Goal: Obtain resource: Download file/media

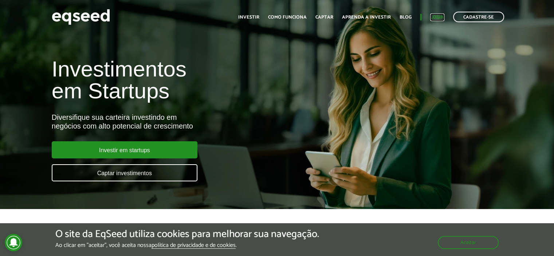
click at [435, 16] on link "Login" at bounding box center [438, 17] width 14 height 5
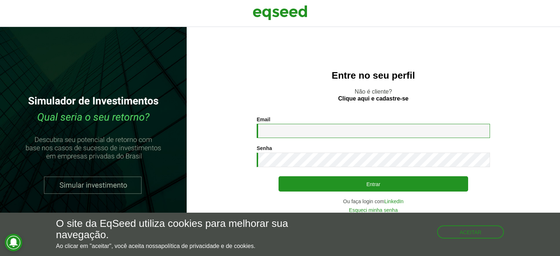
click at [279, 131] on input "Email *" at bounding box center [373, 131] width 233 height 14
type input "**********"
click at [230, 194] on section "**********" at bounding box center [373, 165] width 344 height 96
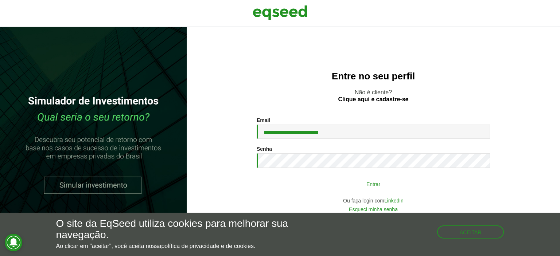
click at [346, 185] on button "Entrar" at bounding box center [374, 184] width 190 height 14
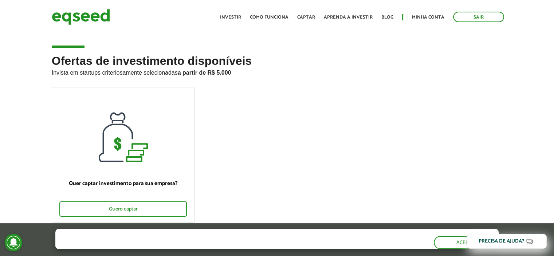
click at [427, 12] on ul "Início Investir Como funciona Captar Aprenda a investir Blog Minha conta Sair" at bounding box center [363, 17] width 292 height 11
click at [425, 15] on link "Minha conta" at bounding box center [428, 17] width 32 height 5
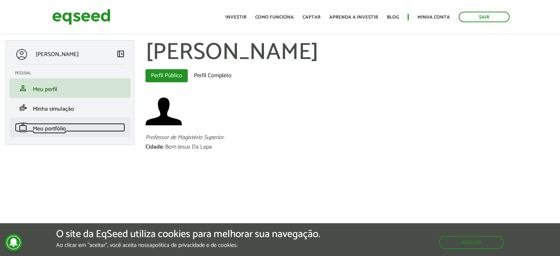
click at [62, 126] on span "Meu portfólio" at bounding box center [49, 129] width 33 height 10
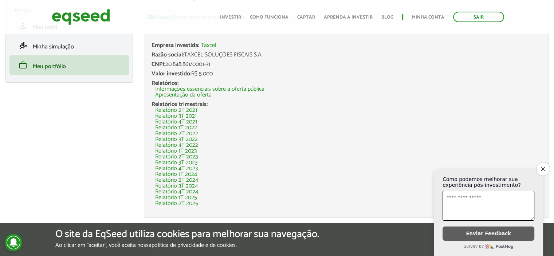
scroll to position [48, 0]
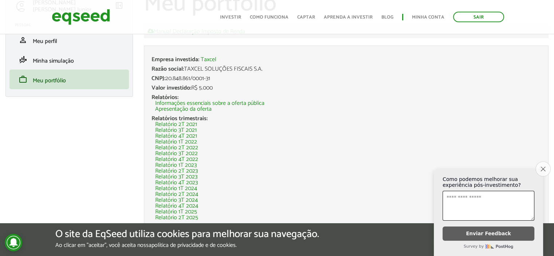
click at [542, 167] on icon "Close survey" at bounding box center [543, 169] width 5 height 5
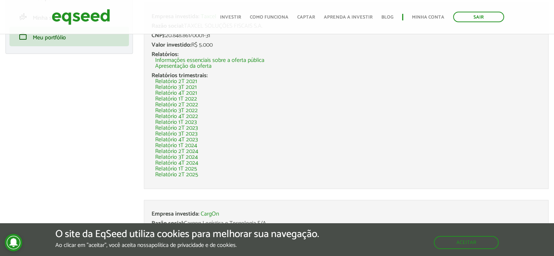
scroll to position [146, 0]
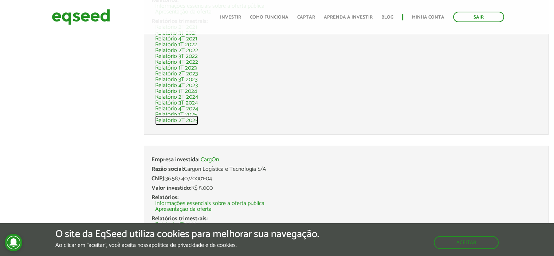
click at [175, 121] on link "Relatório 2T 2025" at bounding box center [176, 121] width 43 height 6
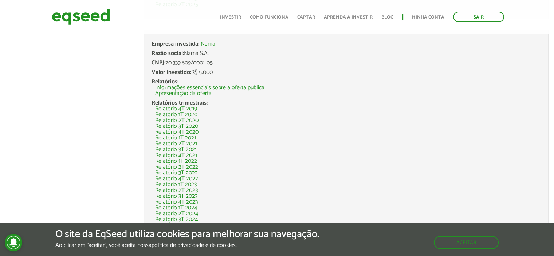
scroll to position [439, 0]
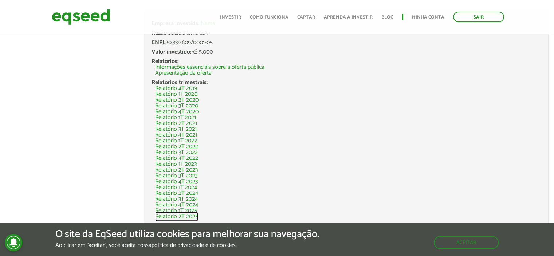
click at [176, 216] on link "Relatório 2T 2025" at bounding box center [176, 217] width 43 height 6
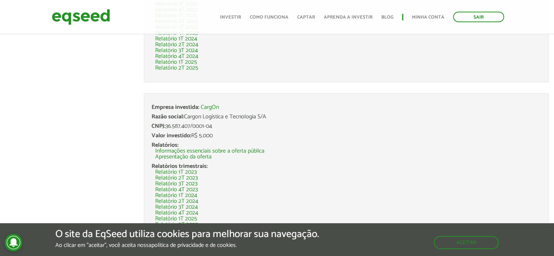
scroll to position [244, 0]
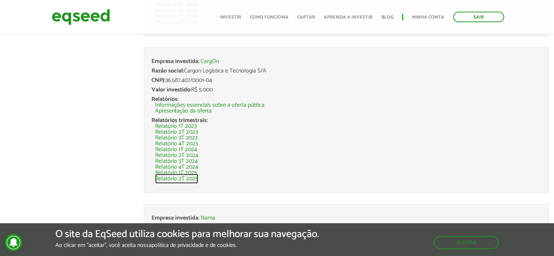
click at [172, 178] on link "Relatório 2T 2025" at bounding box center [176, 179] width 43 height 6
